Goal: Task Accomplishment & Management: Complete application form

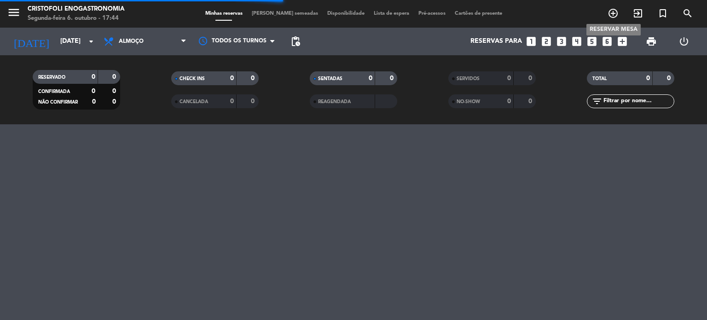
click at [613, 10] on icon "add_circle_outline" at bounding box center [612, 13] width 11 height 11
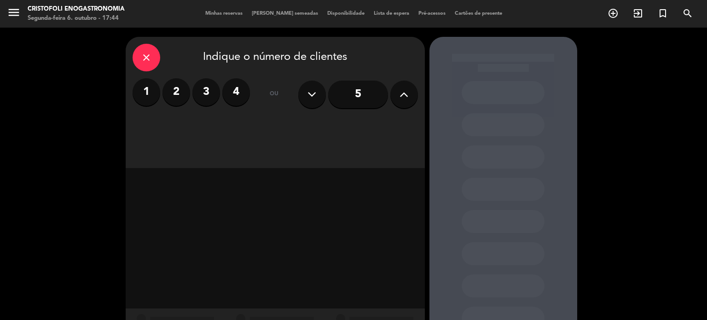
click at [176, 94] on label "2" at bounding box center [176, 92] width 28 height 28
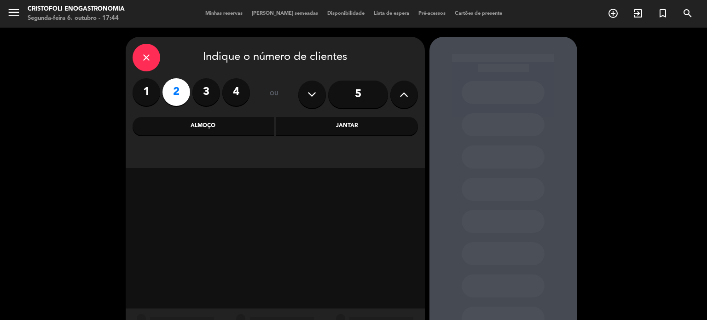
click at [201, 121] on div "Almoço" at bounding box center [203, 126] width 142 height 18
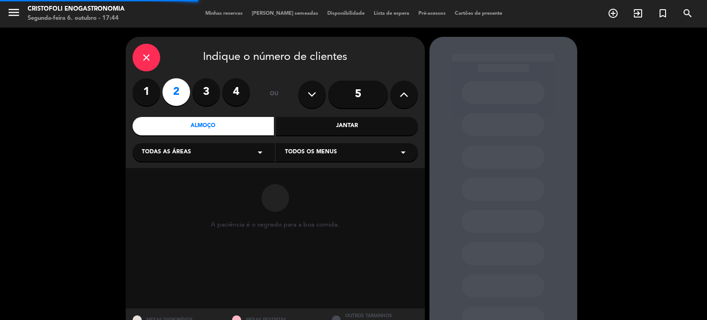
click at [193, 152] on div "Todas as áreas arrow_drop_down" at bounding box center [203, 152] width 142 height 18
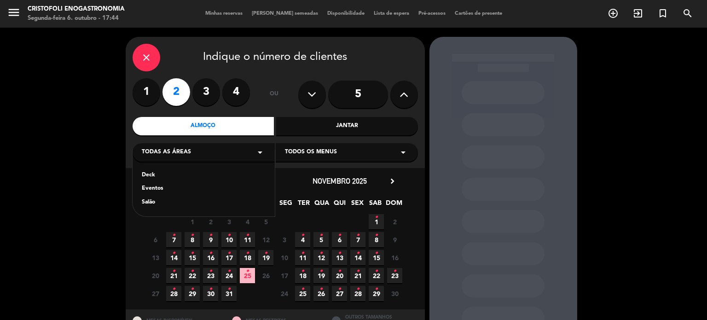
click at [149, 202] on div "Salão" at bounding box center [204, 202] width 124 height 9
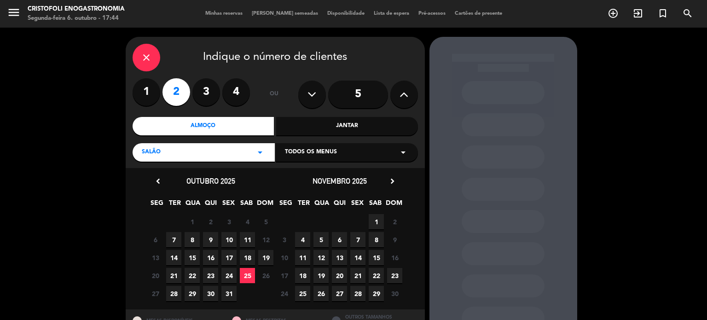
click at [173, 270] on span "21" at bounding box center [173, 275] width 15 height 15
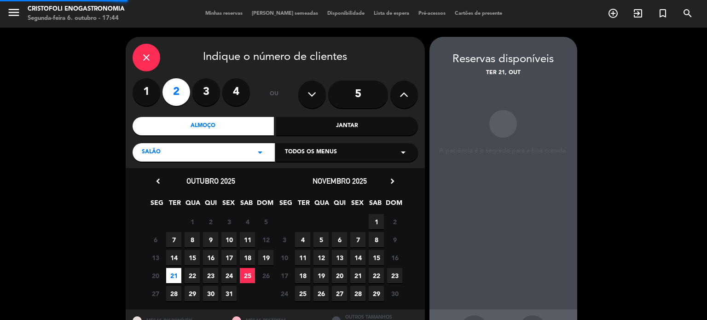
scroll to position [37, 0]
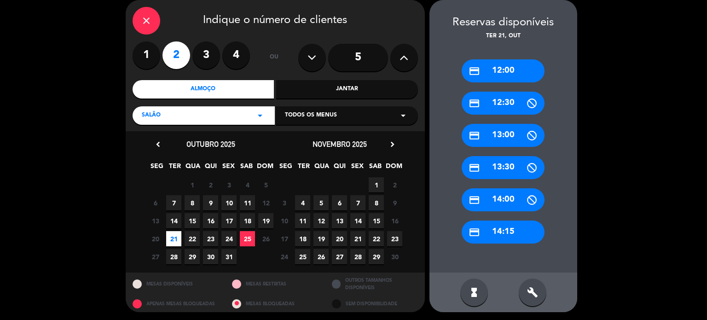
click at [496, 70] on div "credit_card 12:00" at bounding box center [502, 70] width 83 height 23
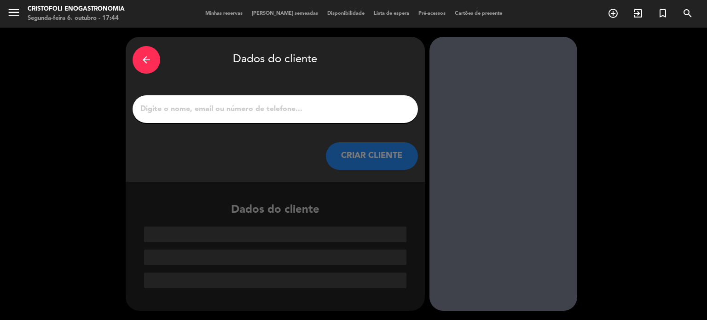
click at [221, 116] on div at bounding box center [274, 109] width 285 height 28
click at [221, 109] on input "1" at bounding box center [274, 109] width 271 height 13
paste input "[PERSON_NAME]"
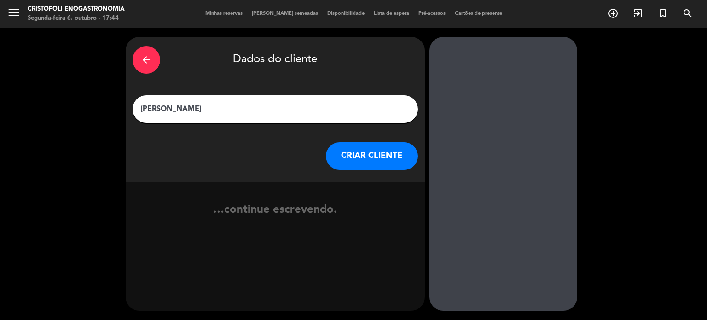
type input "[PERSON_NAME]"
click at [335, 147] on button "CRIAR CLIENTE" at bounding box center [372, 156] width 92 height 28
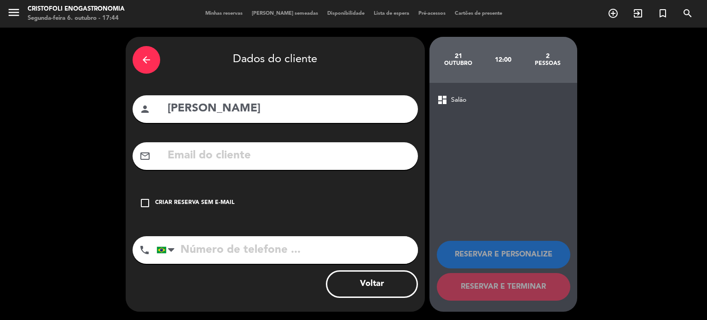
click at [205, 154] on input "text" at bounding box center [289, 155] width 244 height 19
paste input "[EMAIL_ADDRESS][DOMAIN_NAME]"
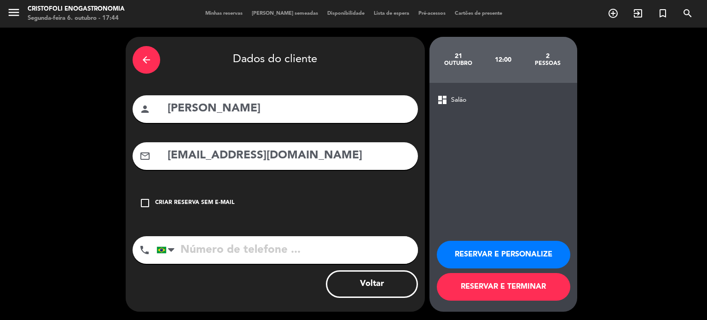
type input "[EMAIL_ADDRESS][DOMAIN_NAME]"
click at [211, 248] on input "tel" at bounding box center [286, 250] width 261 height 28
paste input "[PHONE_NUMBER]"
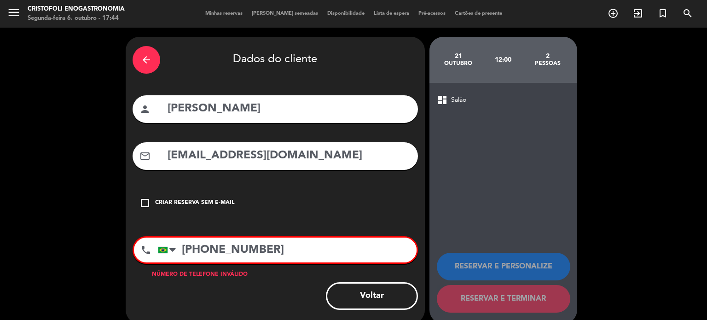
click at [201, 247] on input "[PHONE_NUMBER]" at bounding box center [287, 249] width 259 height 25
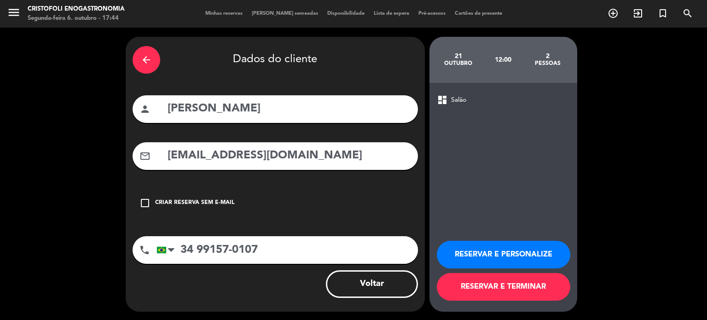
type input "34 99157-0107"
click at [486, 252] on button "RESERVAR E PERSONALIZE" at bounding box center [503, 255] width 133 height 28
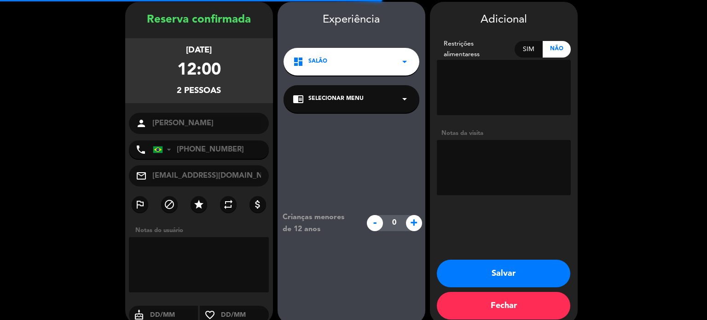
scroll to position [37, 0]
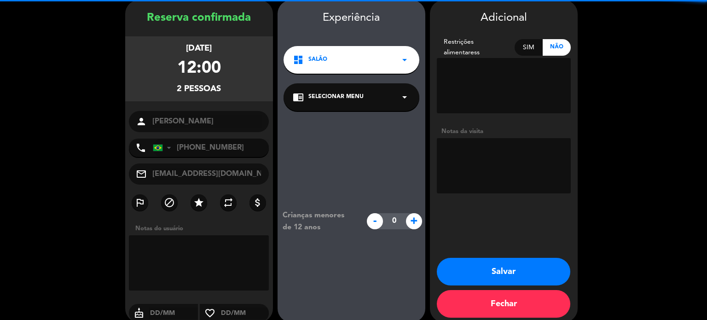
drag, startPoint x: 356, startPoint y: 103, endPoint x: 351, endPoint y: 110, distance: 8.7
click at [355, 102] on div "chrome_reader_mode Selecionar menu arrow_drop_down" at bounding box center [351, 97] width 136 height 28
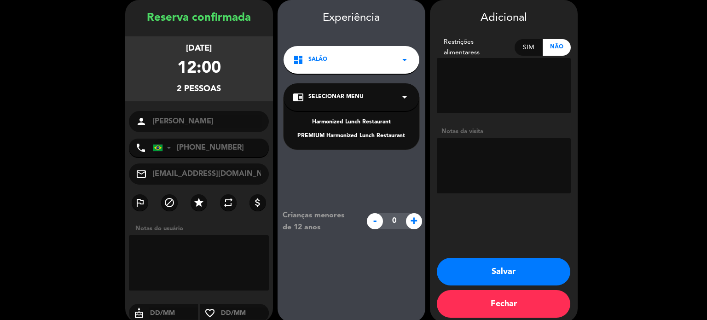
click at [346, 121] on div "Harmonized Lunch Restaurant" at bounding box center [351, 122] width 117 height 9
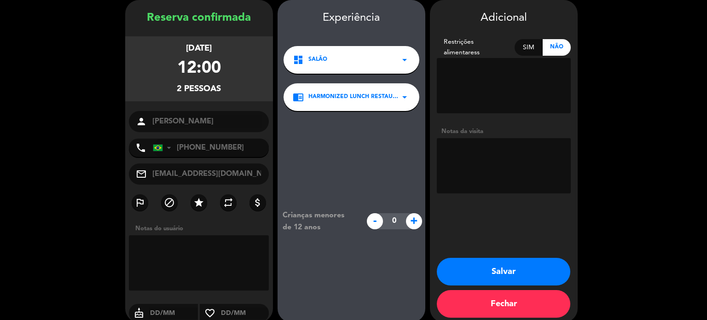
click at [487, 152] on textarea at bounding box center [504, 165] width 134 height 55
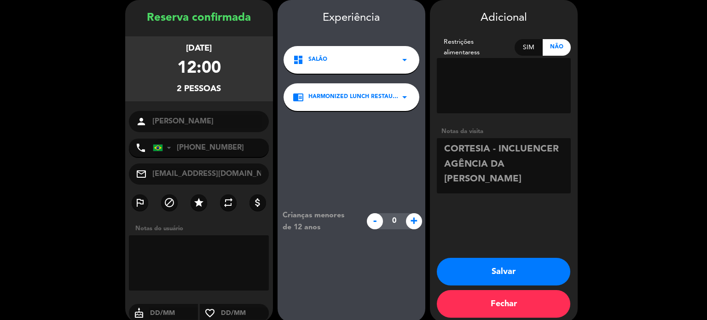
scroll to position [48, 0]
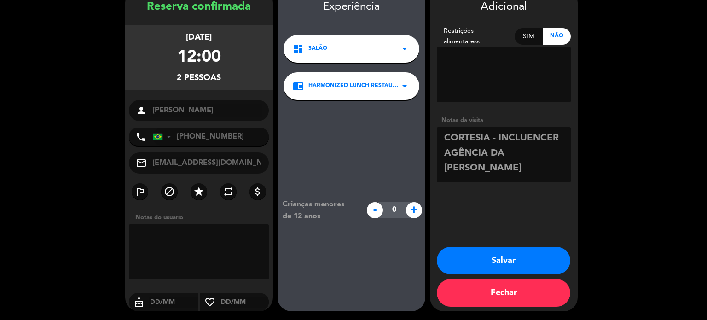
type textarea "CORTESIA - INCLUENCER AGÊNCIA DA [PERSON_NAME]"
click at [516, 259] on button "Salvar" at bounding box center [503, 261] width 133 height 28
